Goal: Task Accomplishment & Management: Manage account settings

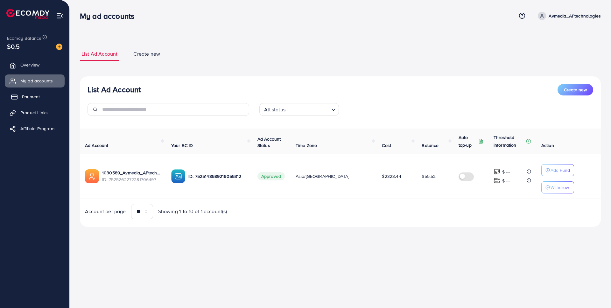
click at [34, 98] on span "Payment" at bounding box center [31, 97] width 18 height 6
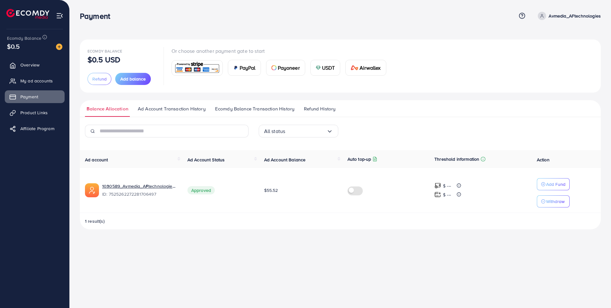
click at [200, 69] on img at bounding box center [197, 68] width 47 height 14
click at [197, 69] on img at bounding box center [197, 68] width 47 height 14
click at [192, 68] on img at bounding box center [197, 68] width 47 height 14
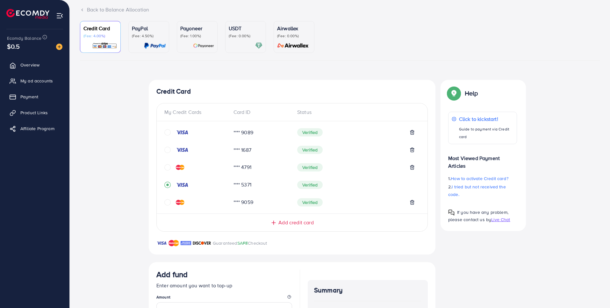
scroll to position [75, 0]
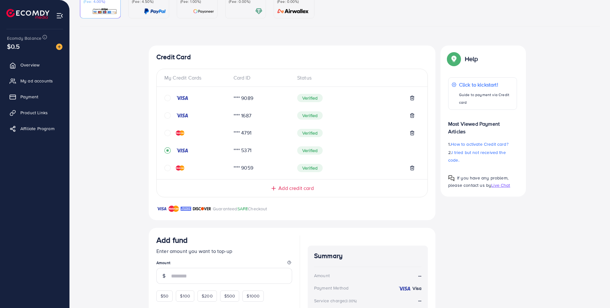
click at [255, 98] on div "**** 9089" at bounding box center [260, 98] width 64 height 7
click at [168, 98] on icon "circle" at bounding box center [167, 98] width 6 height 6
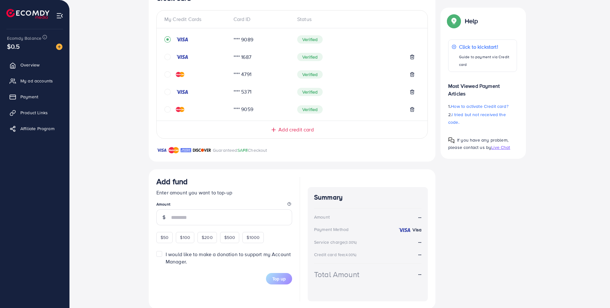
scroll to position [136, 0]
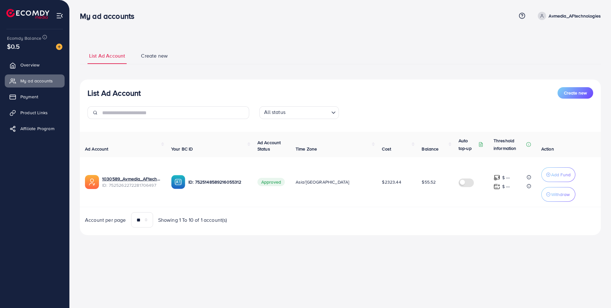
click at [36, 15] on img at bounding box center [27, 14] width 43 height 10
click at [39, 71] on link "Overview" at bounding box center [35, 65] width 60 height 13
click at [31, 66] on span "Overview" at bounding box center [31, 65] width 19 height 6
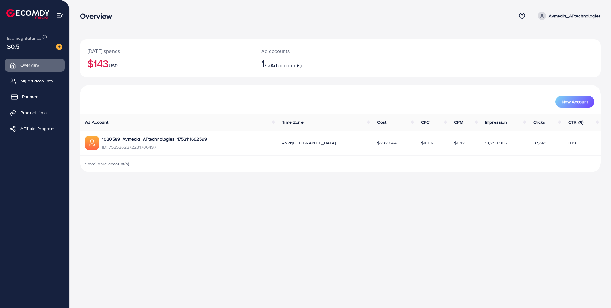
click at [31, 99] on span "Payment" at bounding box center [31, 97] width 18 height 6
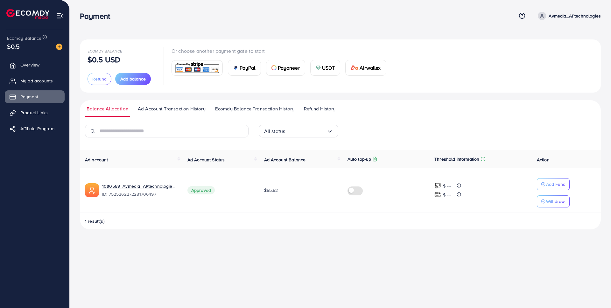
click at [198, 70] on img at bounding box center [197, 68] width 47 height 14
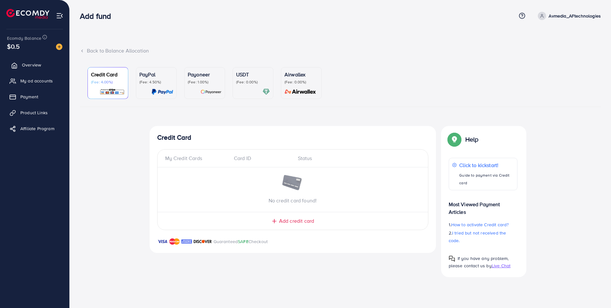
click at [25, 62] on span "Overview" at bounding box center [31, 65] width 19 height 6
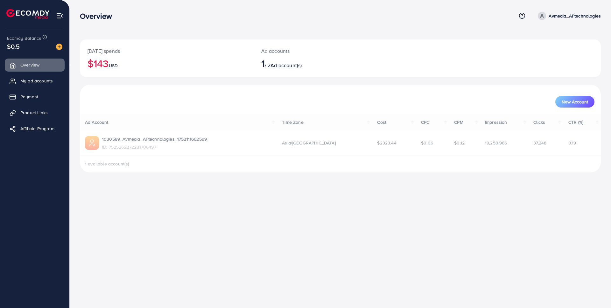
click at [181, 16] on div "Overview" at bounding box center [298, 15] width 437 height 9
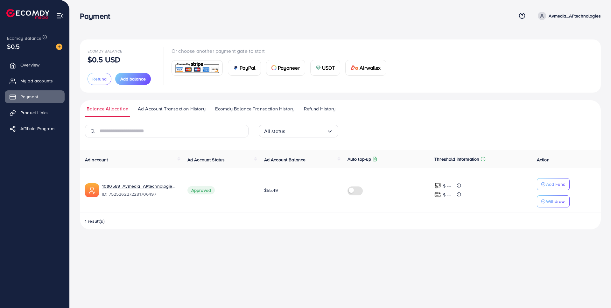
click at [201, 68] on img at bounding box center [197, 68] width 47 height 14
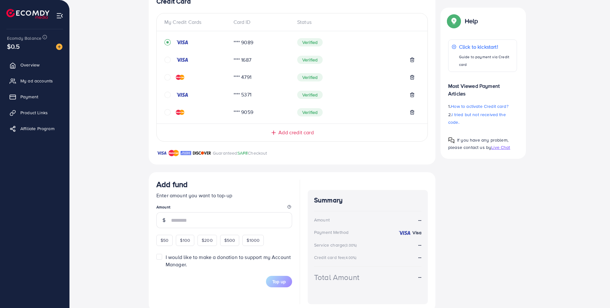
scroll to position [120, 0]
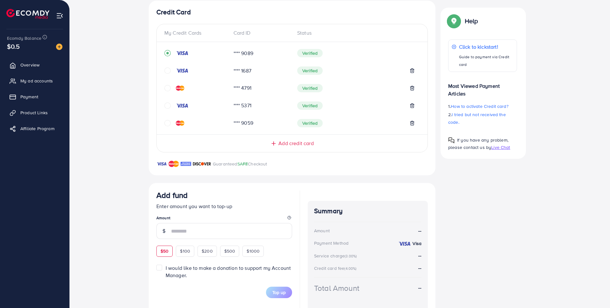
click at [164, 251] on div "$50 $100 $200 $500 $1000" at bounding box center [221, 250] width 131 height 12
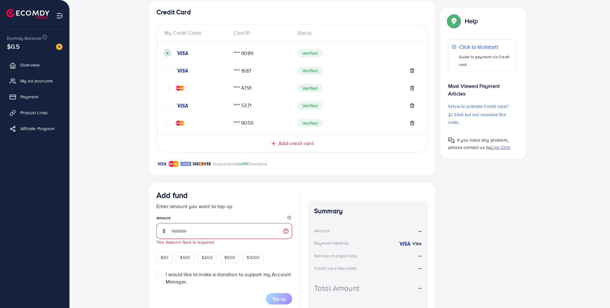
scroll to position [145, 0]
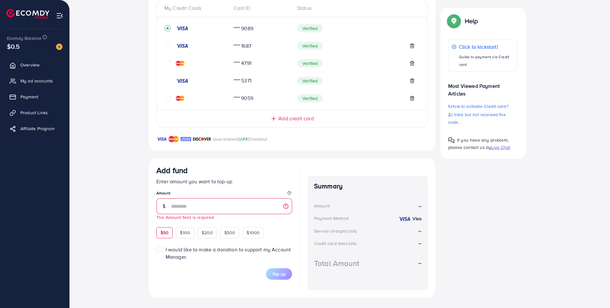
click at [172, 235] on div "$50" at bounding box center [164, 232] width 16 height 11
type input "**"
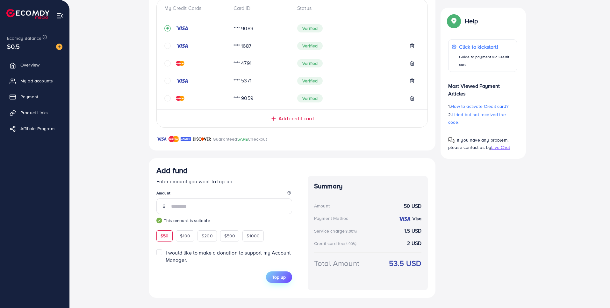
click at [280, 278] on span "Top up" at bounding box center [278, 277] width 13 height 6
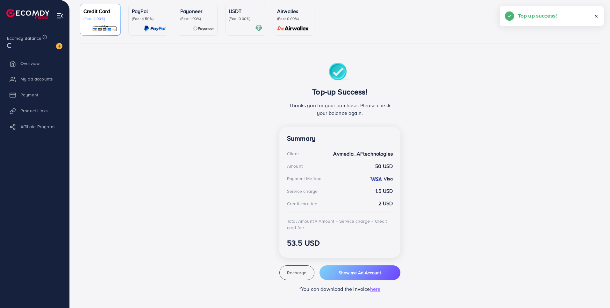
scroll to position [58, 0]
click at [356, 276] on span "Show me Ad Account" at bounding box center [359, 273] width 42 height 6
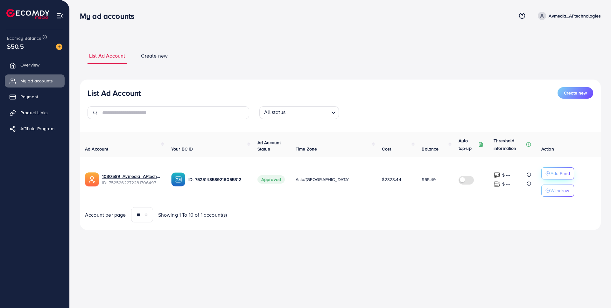
click at [553, 173] on p "Add Fund" at bounding box center [560, 174] width 19 height 8
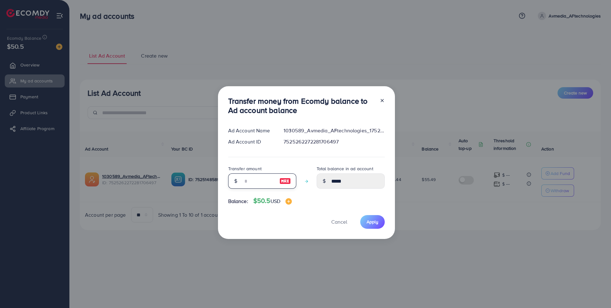
click at [251, 180] on input "number" at bounding box center [259, 181] width 32 height 15
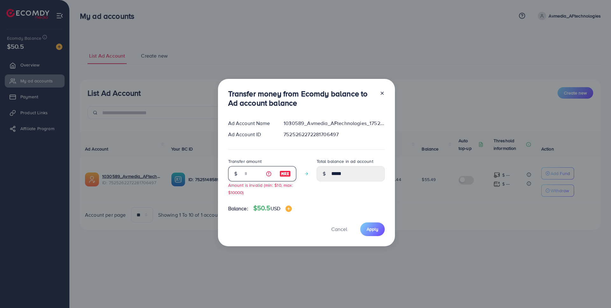
type input "**"
type input "******"
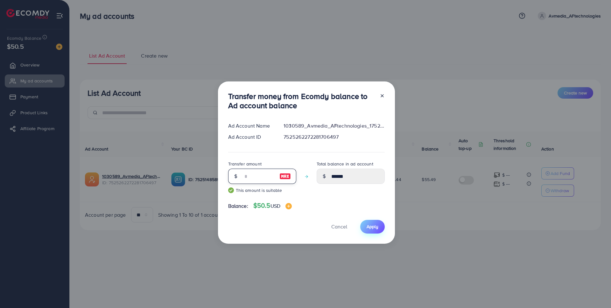
type input "**"
click at [375, 231] on button "Apply" at bounding box center [372, 227] width 25 height 14
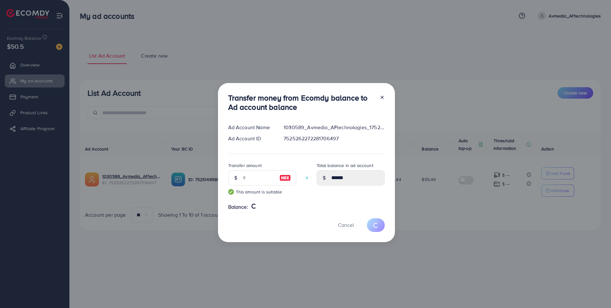
type input "*****"
